Goal: Information Seeking & Learning: Understand process/instructions

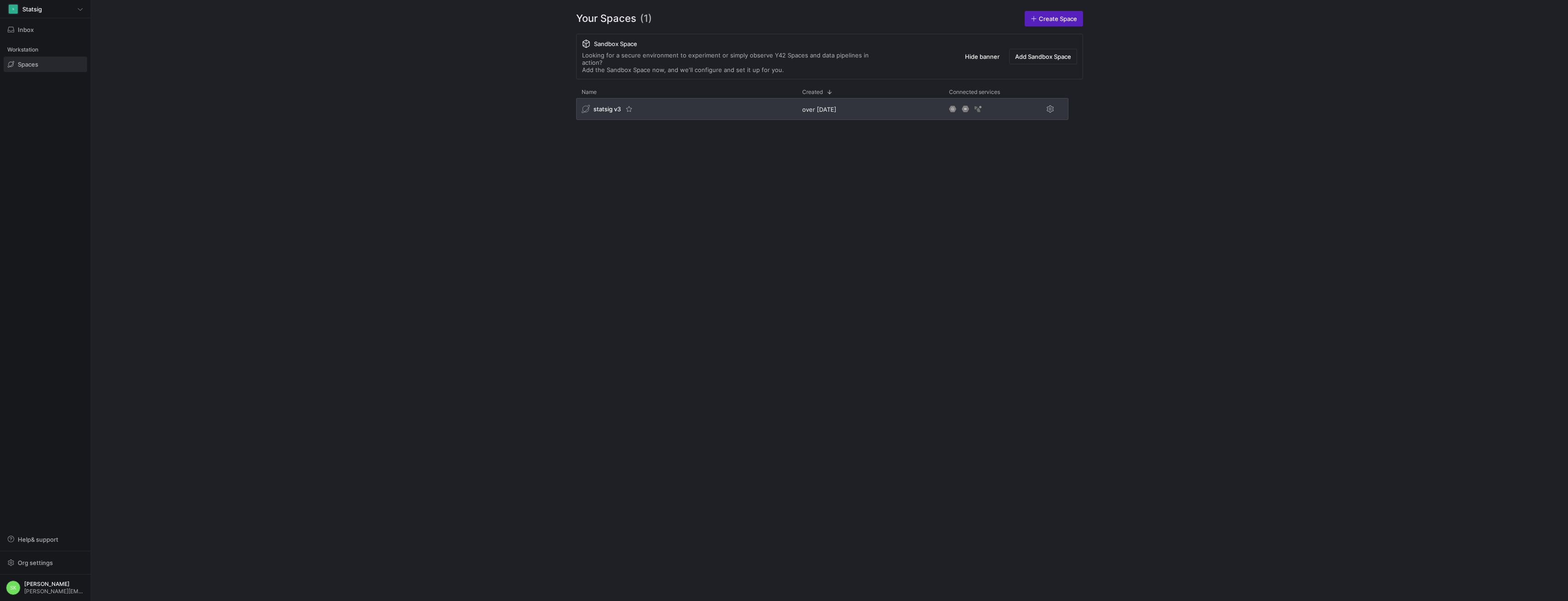
click at [614, 120] on div "statsig v3" at bounding box center [687, 109] width 220 height 22
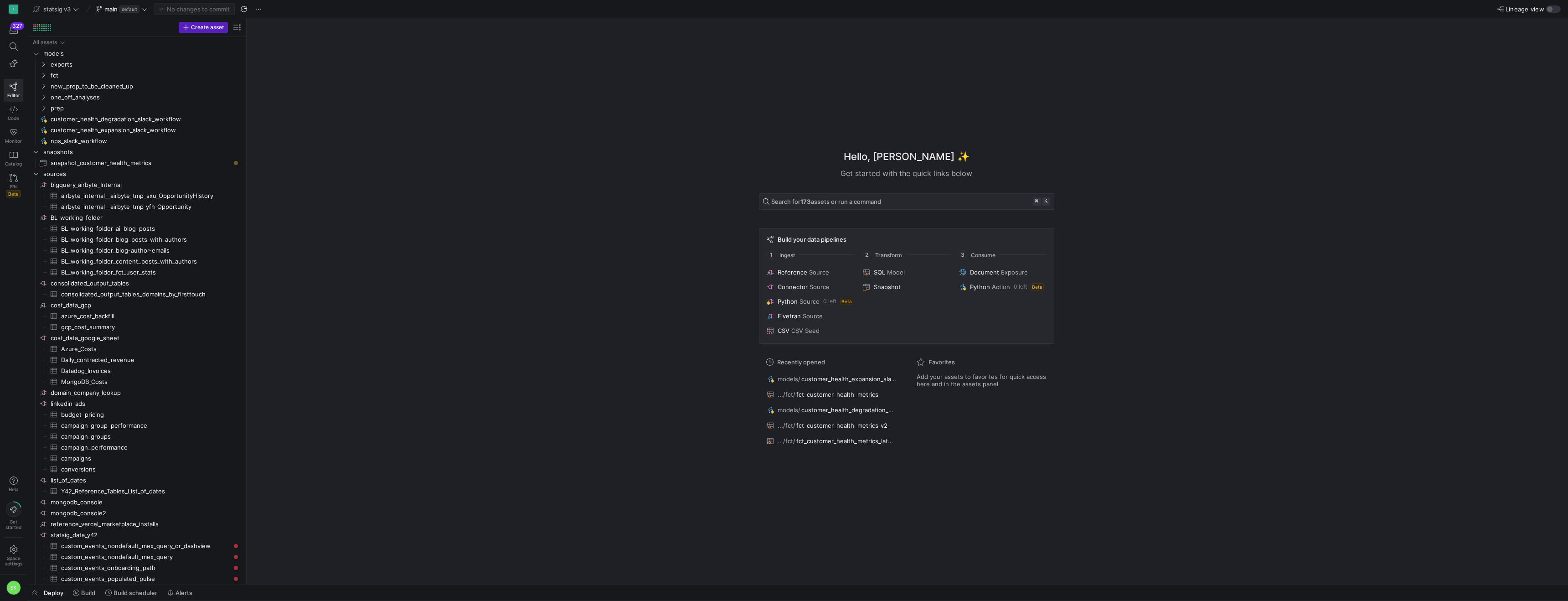
drag, startPoint x: 155, startPoint y: 122, endPoint x: 337, endPoint y: 138, distance: 182.7
click at [44, 78] on icon "Press SPACE to select this row." at bounding box center [43, 75] width 6 height 5
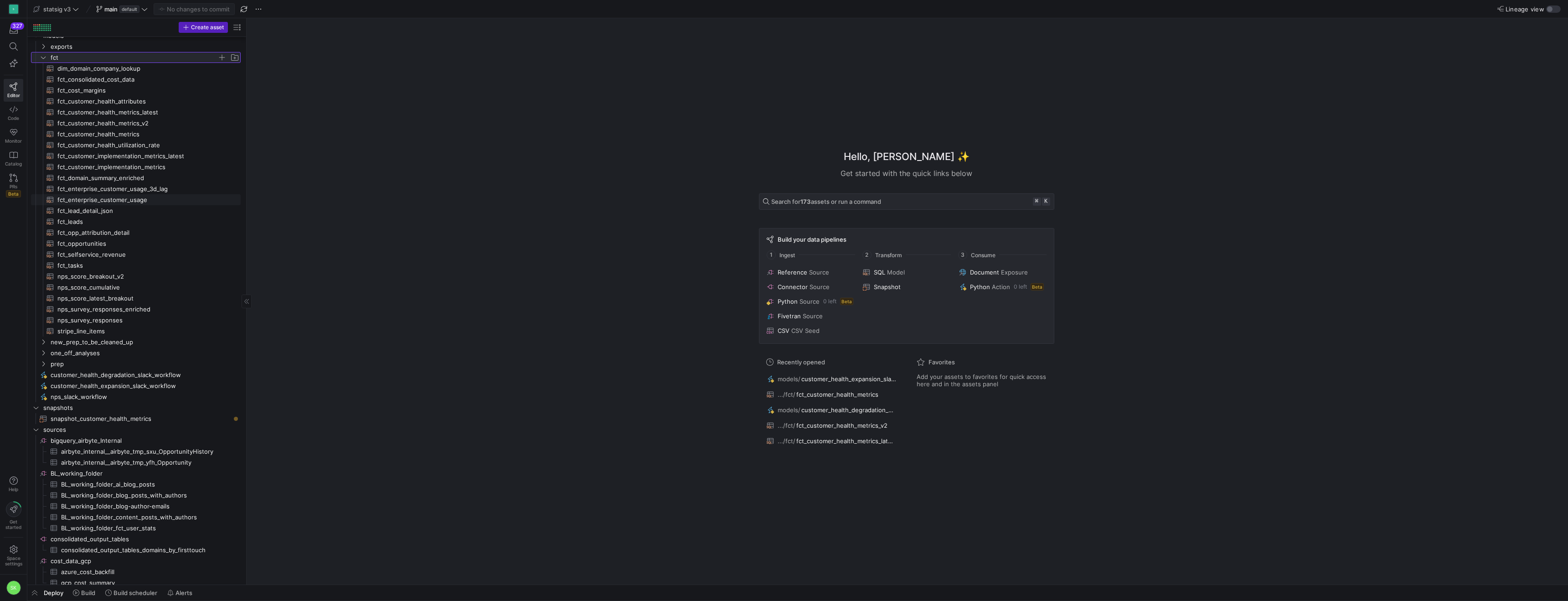
scroll to position [30, 0]
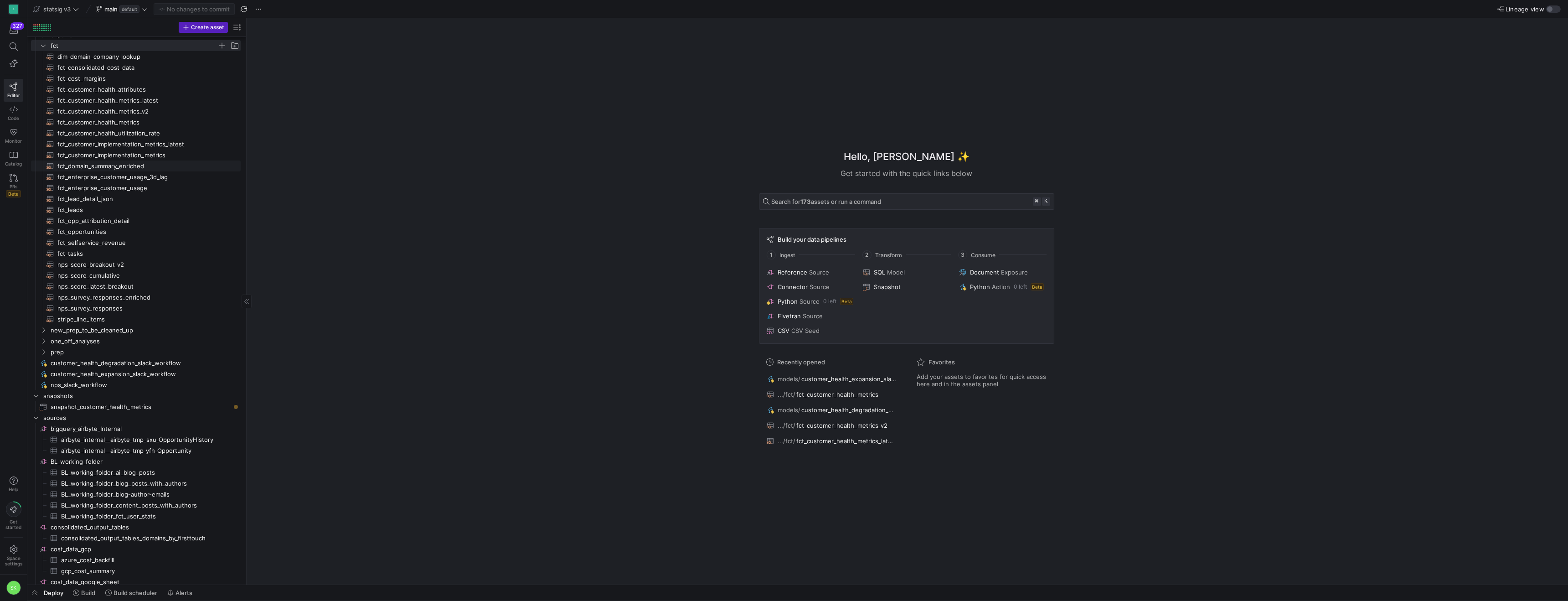
click at [137, 172] on span "fct_domain_summary_enriched​​​​​​​​​​" at bounding box center [144, 166] width 173 height 10
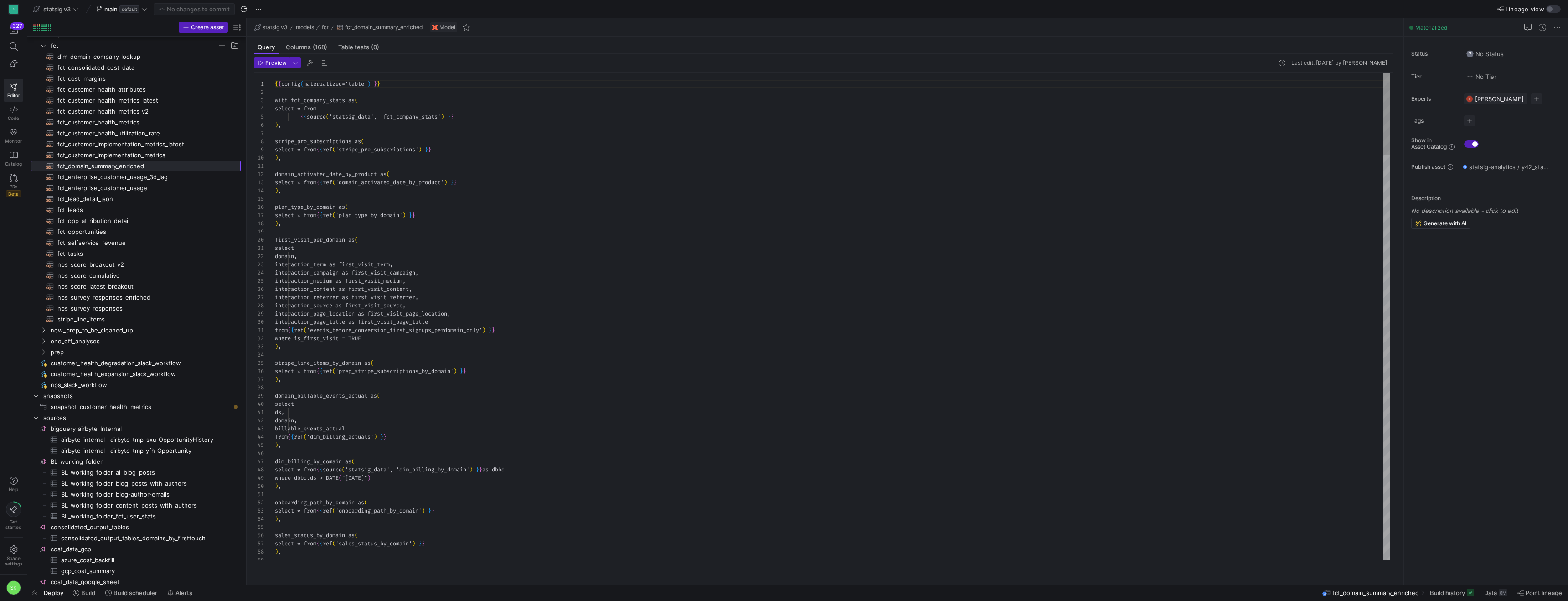
scroll to position [82, 0]
click at [420, 194] on div at bounding box center [784, 300] width 1568 height 601
click at [445, 193] on div at bounding box center [784, 300] width 1568 height 601
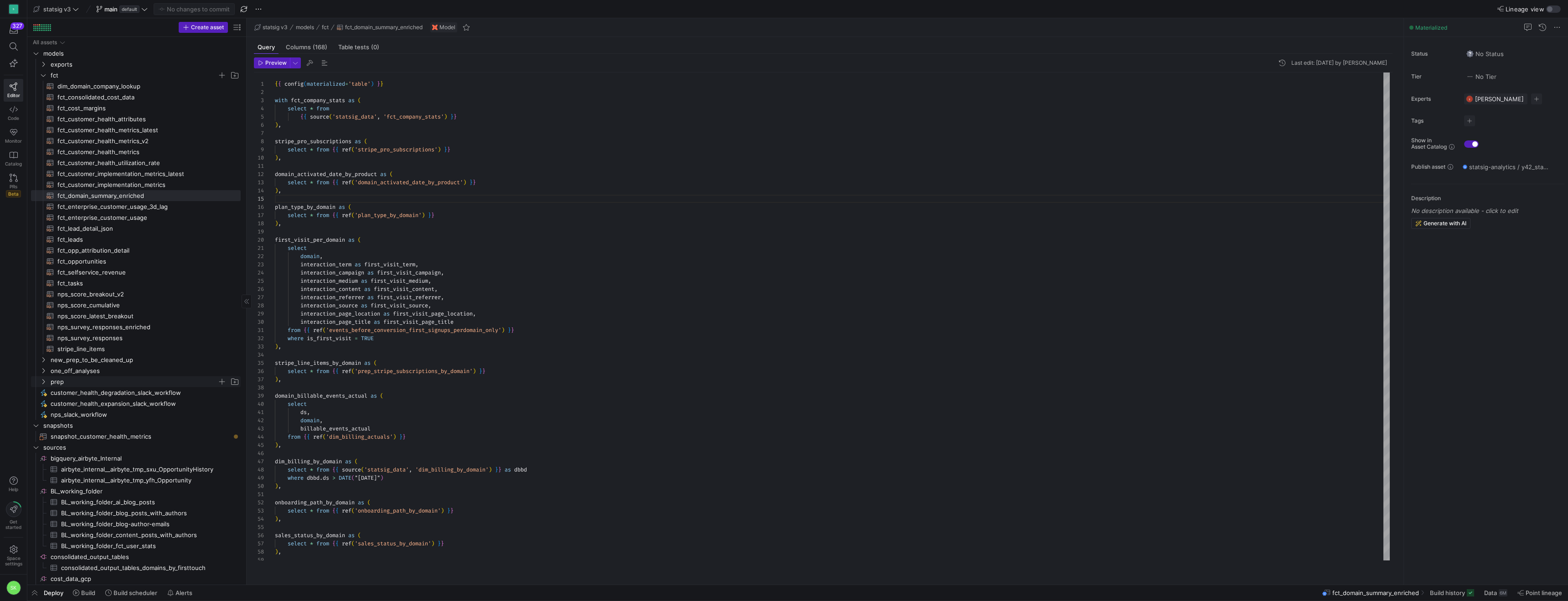
click at [46, 384] on icon "Press SPACE to select this row." at bounding box center [43, 381] width 6 height 5
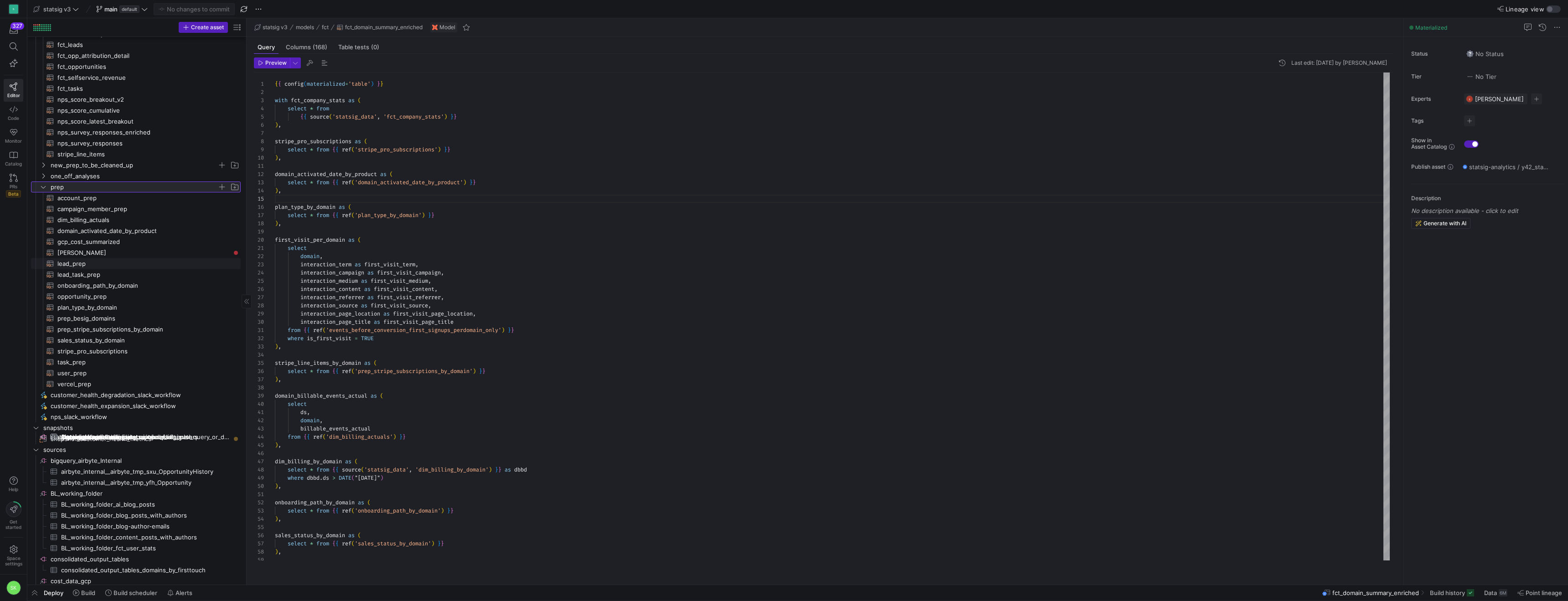
scroll to position [242, 0]
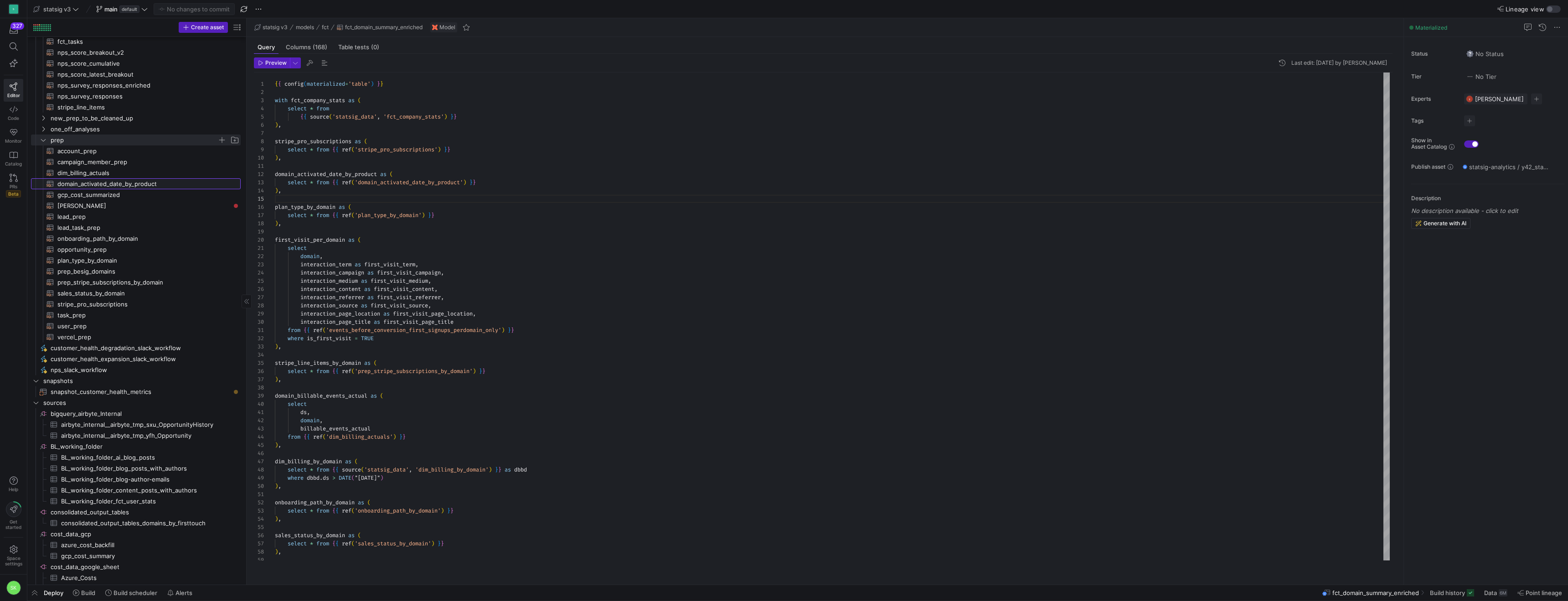
click at [136, 186] on span "domain_activated_date_by_product​​​​​​​​​​" at bounding box center [144, 184] width 173 height 10
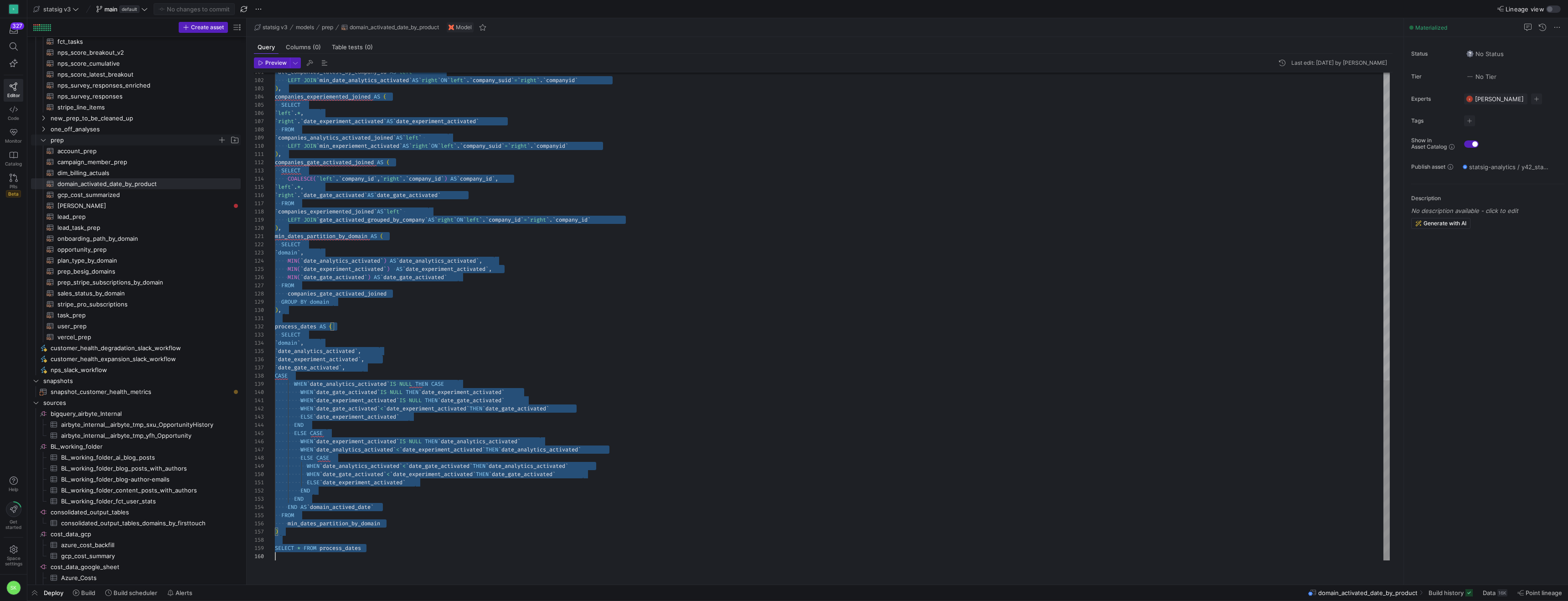
scroll to position [0, 0]
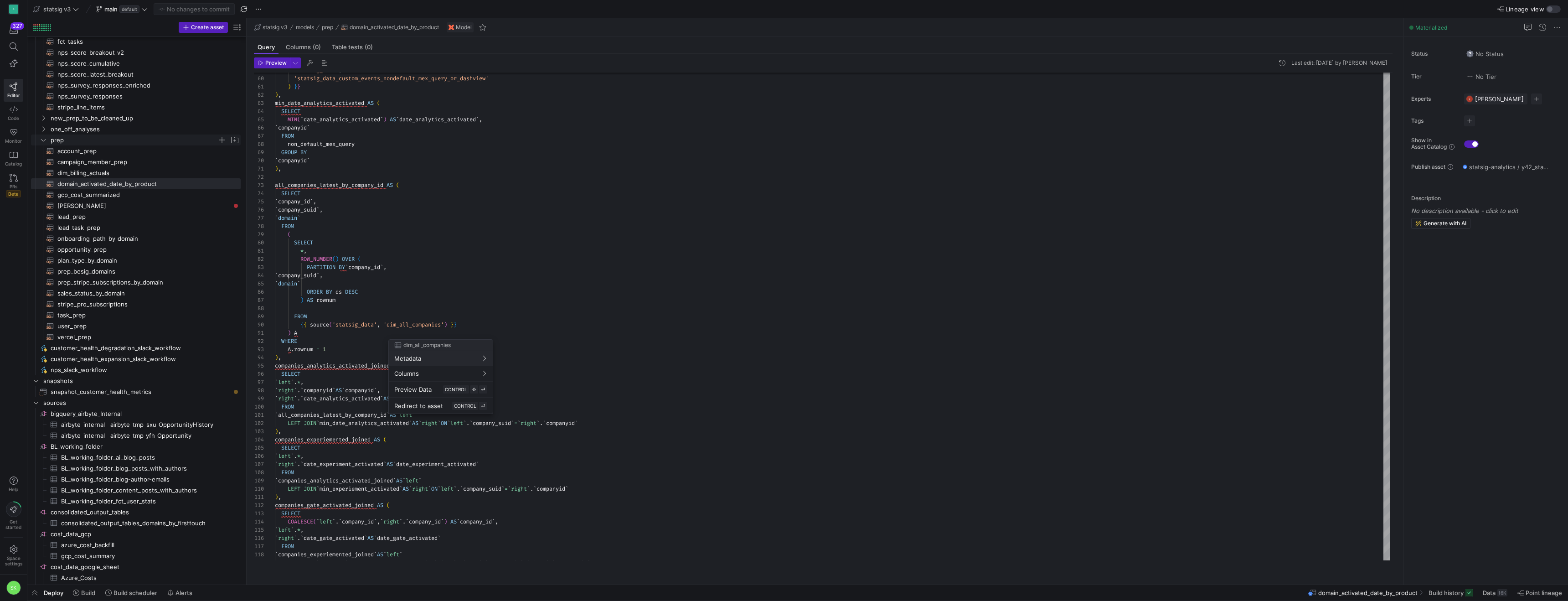
click at [480, 237] on div at bounding box center [784, 300] width 1568 height 601
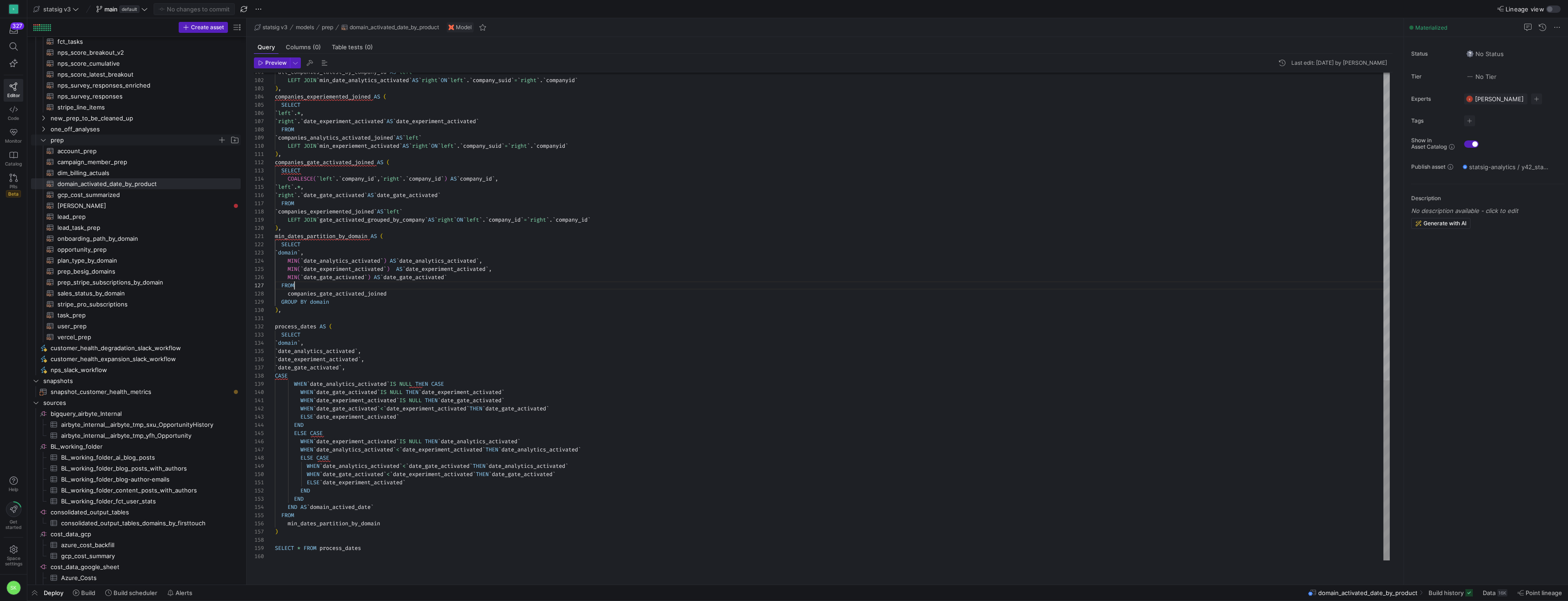
scroll to position [49, 19]
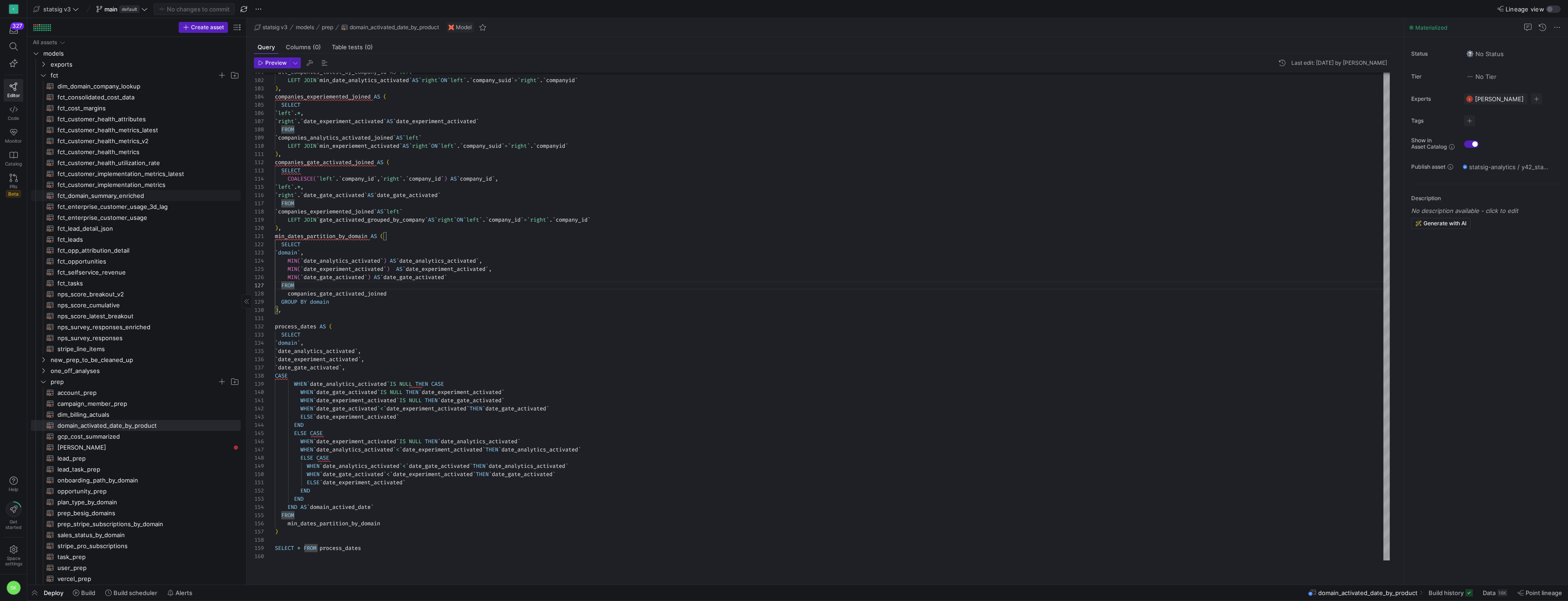
click at [126, 201] on span "fct_domain_summary_enriched​​​​​​​​​​" at bounding box center [144, 195] width 173 height 10
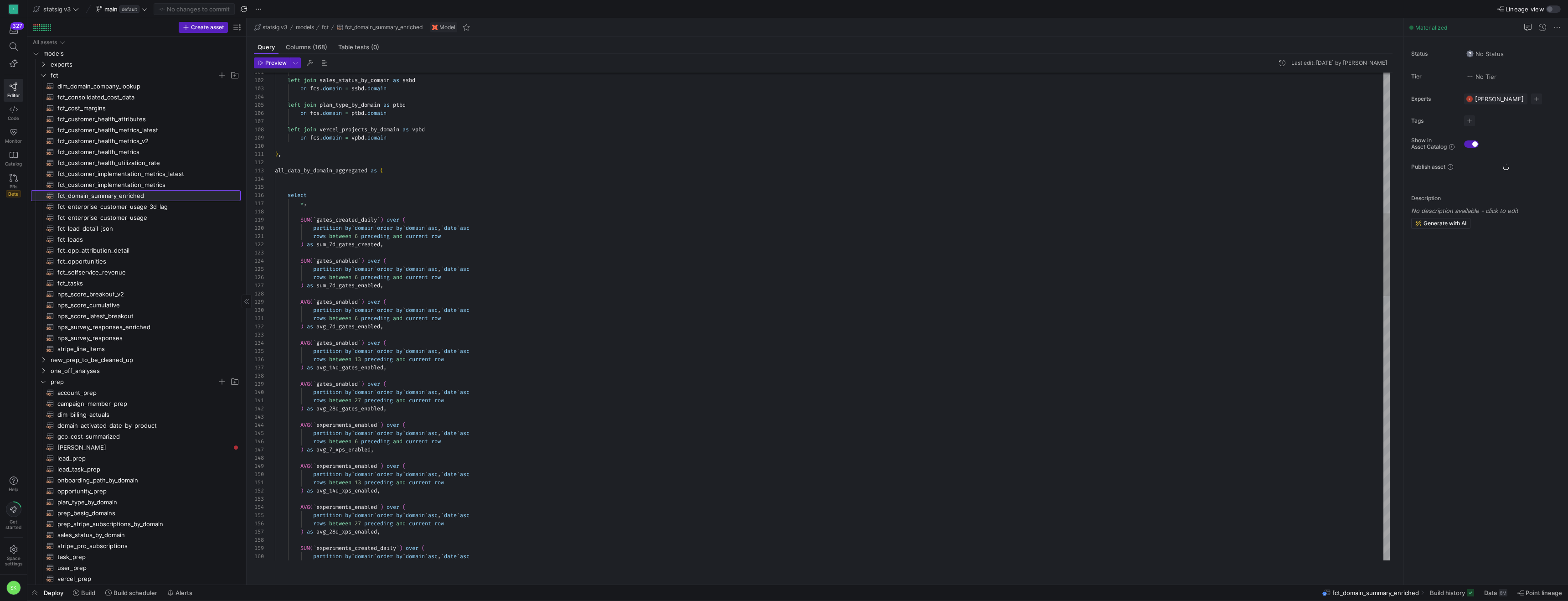
click at [126, 201] on span "fct_domain_summary_enriched​​​​​​​​​​" at bounding box center [144, 195] width 173 height 10
type textarea "rows between 6 preceding and current row ) as avg_7d_gates_enabled, AVG(`gates_…"
type textarea "a"
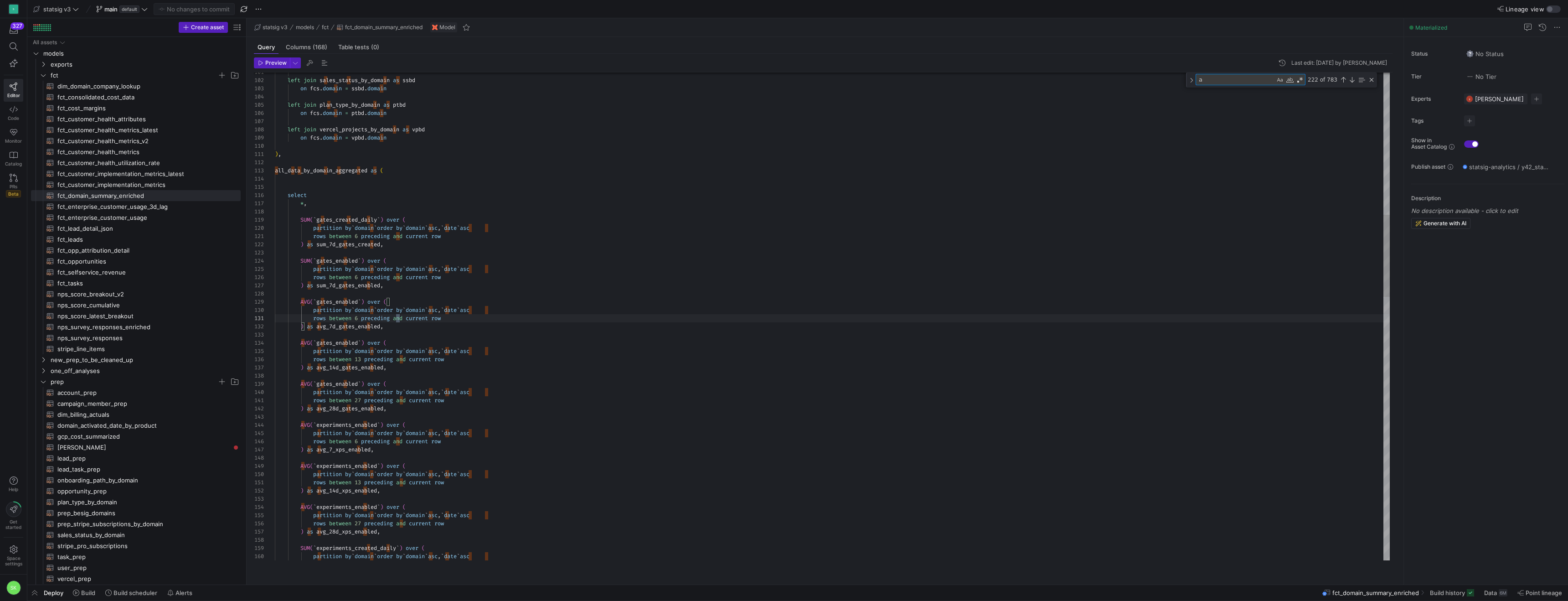
type textarea "MIN(case when billable_events_con > 0 then date end) over ( partition by `domai…"
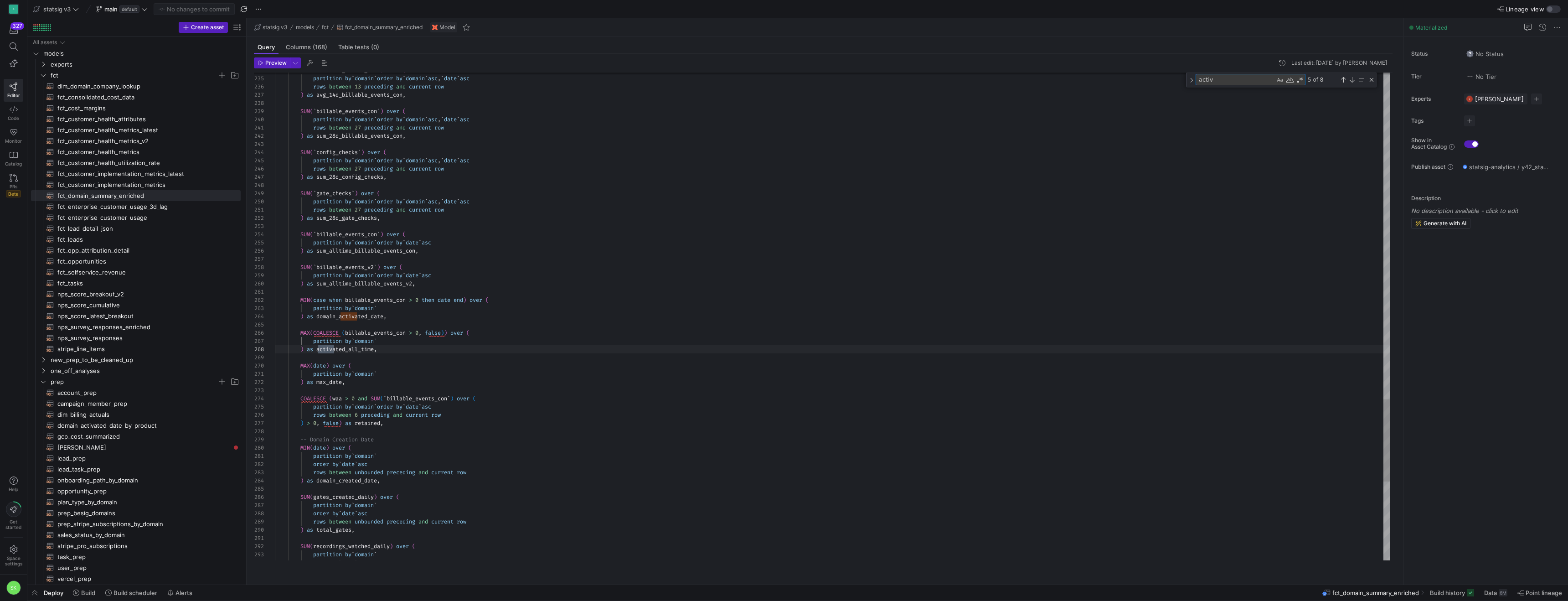
scroll to position [82, 59]
type textarea "activ"
drag, startPoint x: 384, startPoint y: 325, endPoint x: 257, endPoint y: 311, distance: 127.8
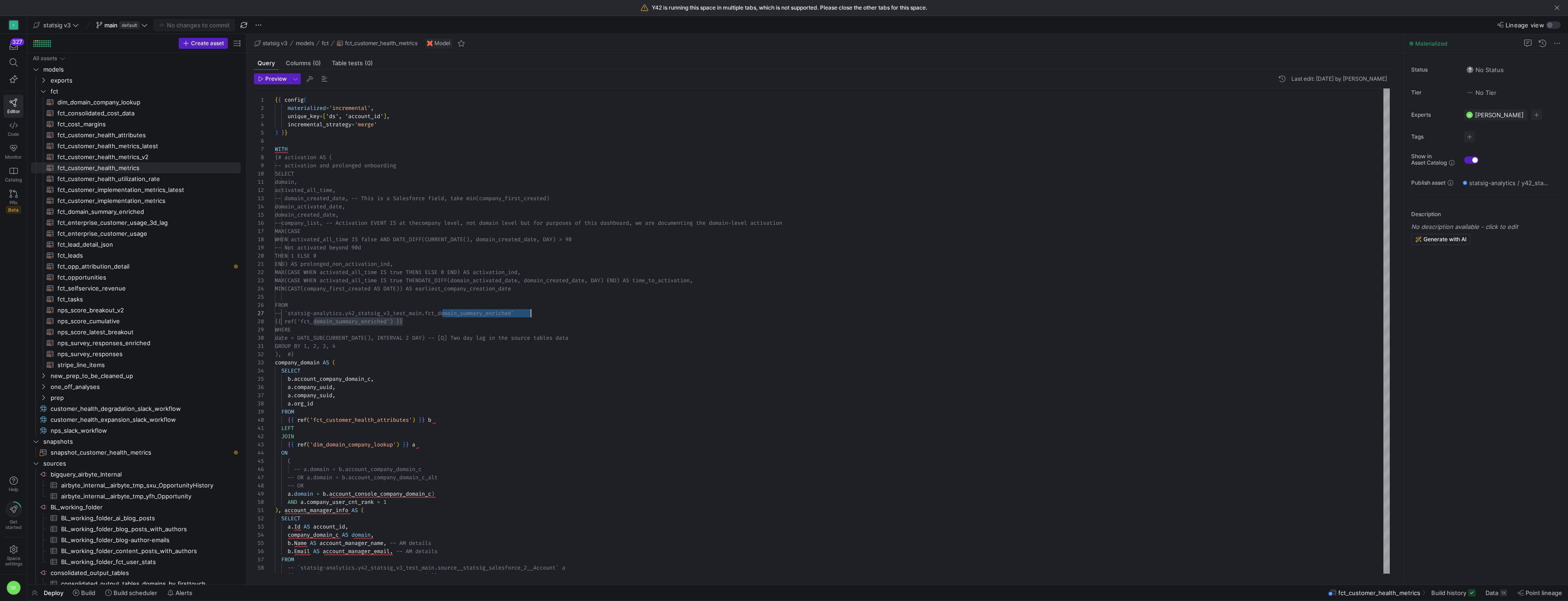
scroll to position [49, 256]
